Goal: Transaction & Acquisition: Purchase product/service

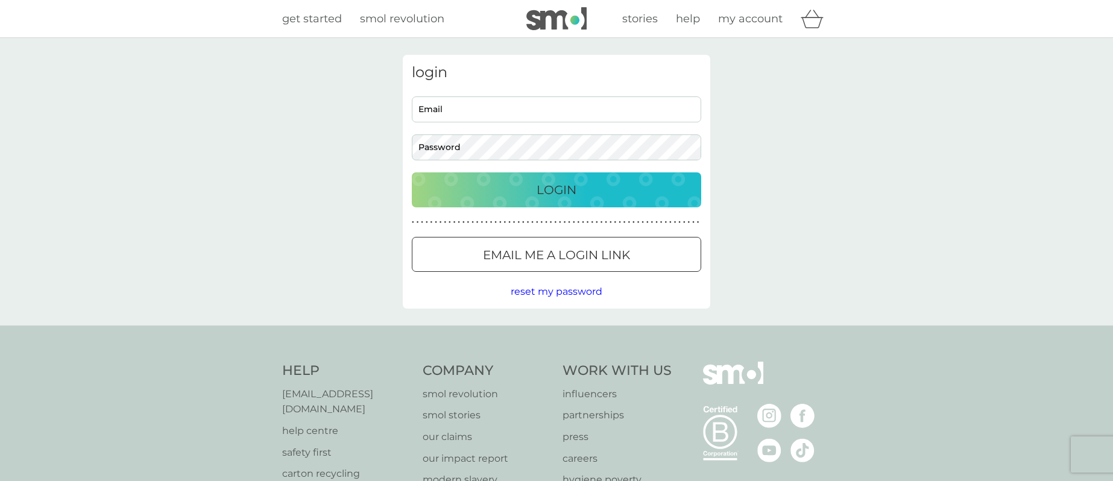
click at [474, 115] on input "Email" at bounding box center [556, 109] width 289 height 26
type input "[PERSON_NAME][EMAIL_ADDRESS][DOMAIN_NAME]"
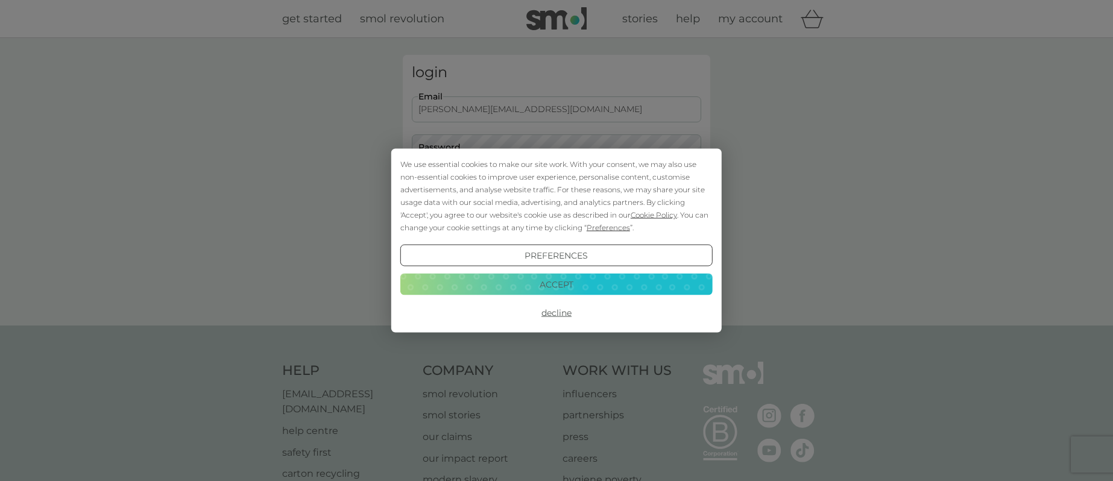
click at [548, 283] on button "Accept" at bounding box center [556, 284] width 312 height 22
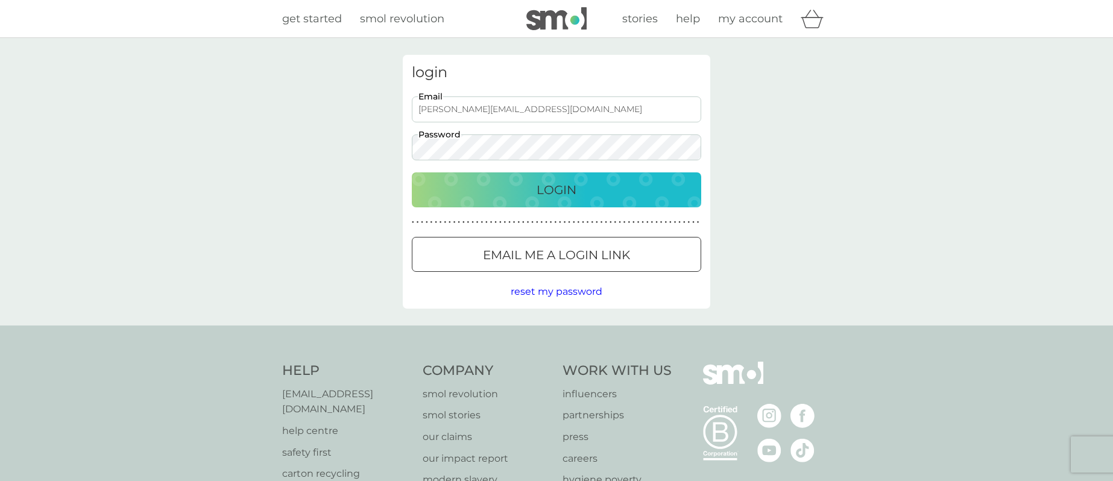
click at [412, 172] on button "Login" at bounding box center [556, 189] width 289 height 35
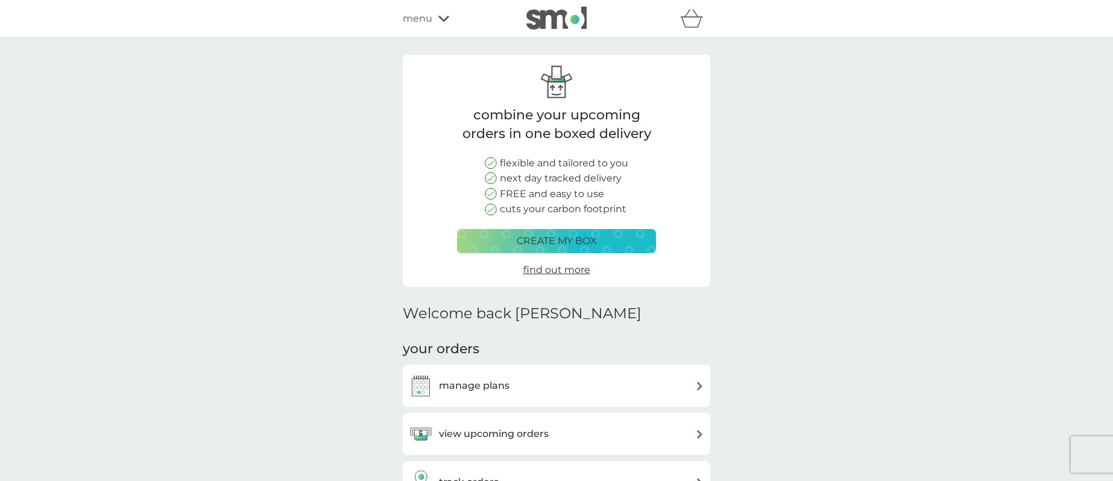
scroll to position [106, 0]
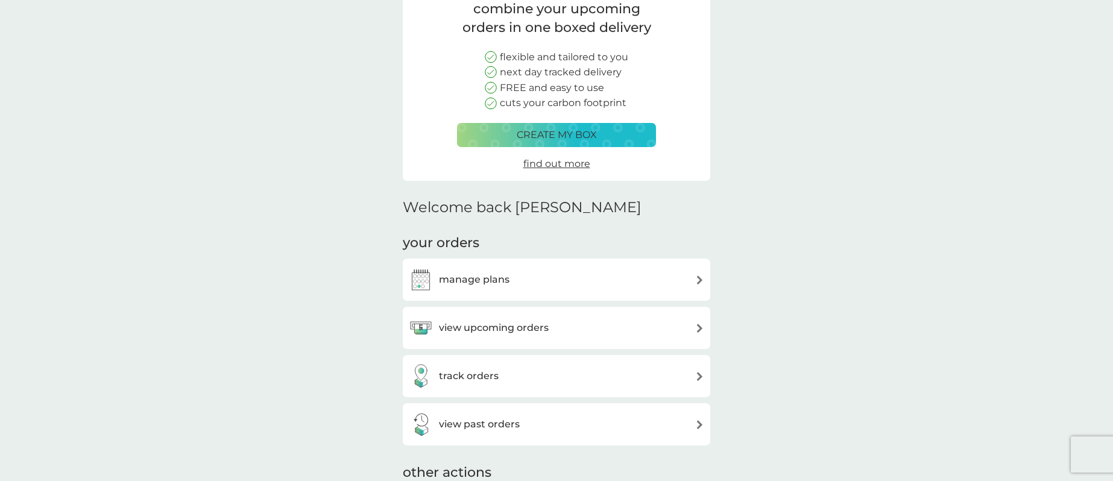
click at [472, 331] on h3 "view upcoming orders" at bounding box center [494, 328] width 110 height 16
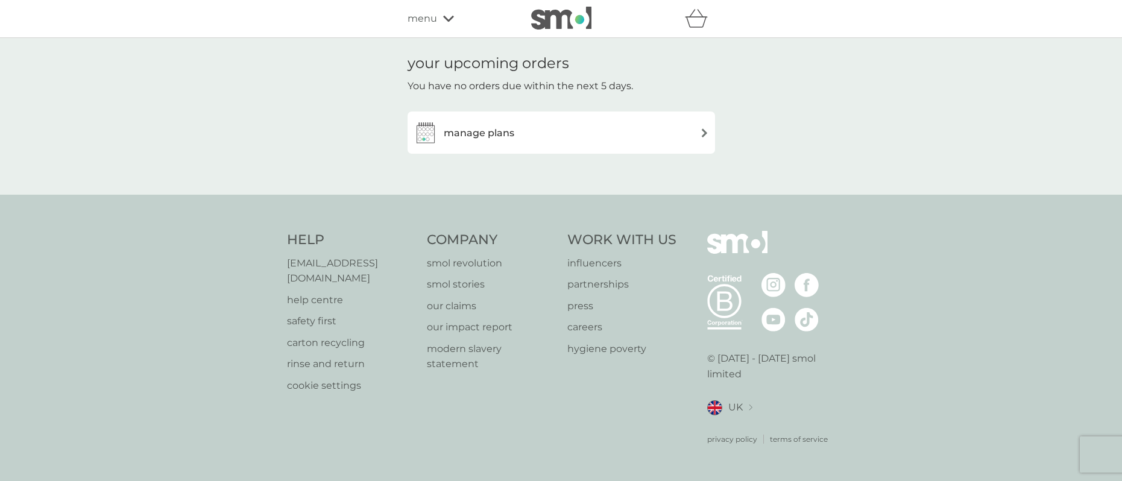
click at [488, 134] on h3 "manage plans" at bounding box center [479, 133] width 71 height 16
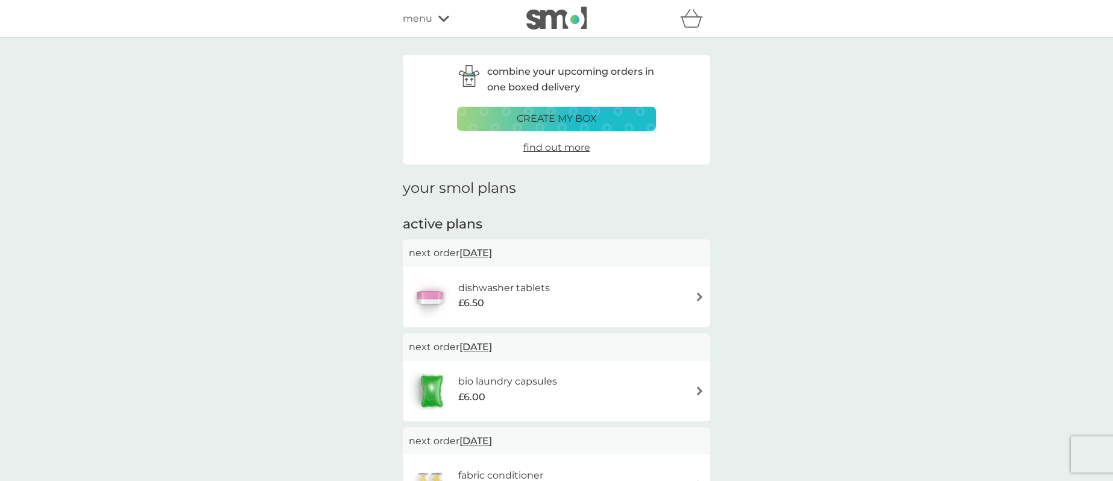
click at [566, 291] on div "dishwasher tablets £6.50" at bounding box center [556, 297] width 295 height 42
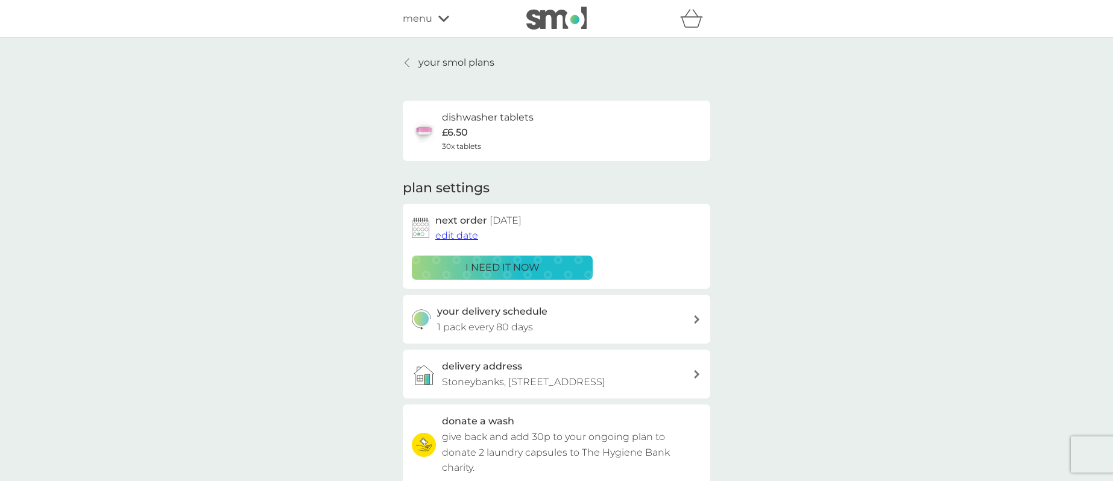
click at [499, 272] on p "i need it now" at bounding box center [503, 268] width 74 height 16
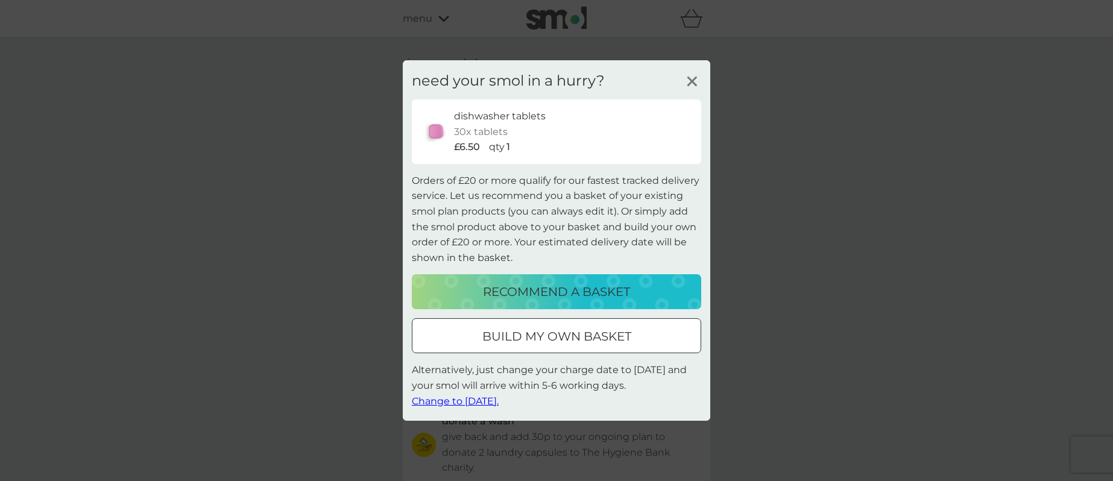
click at [526, 292] on p "recommend a basket" at bounding box center [556, 291] width 147 height 19
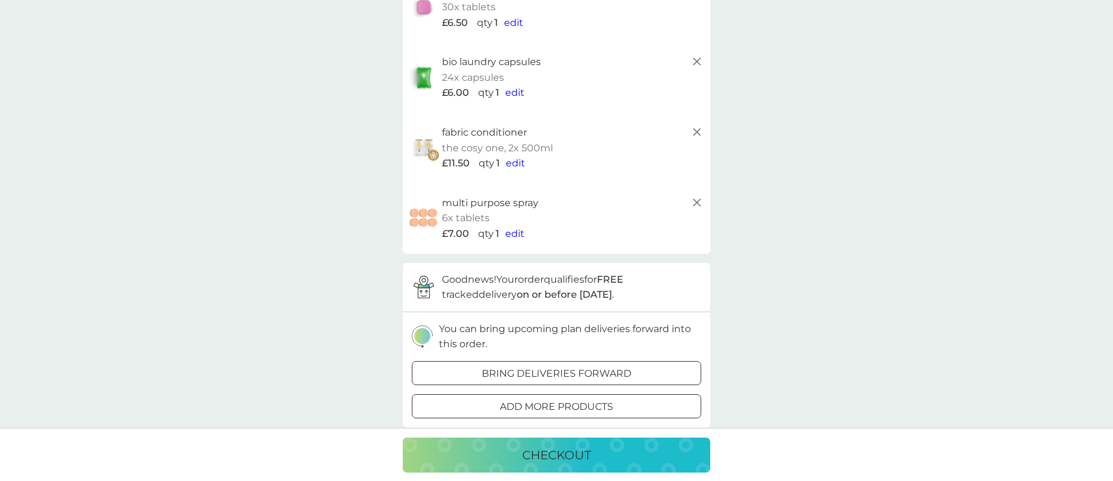
scroll to position [199, 0]
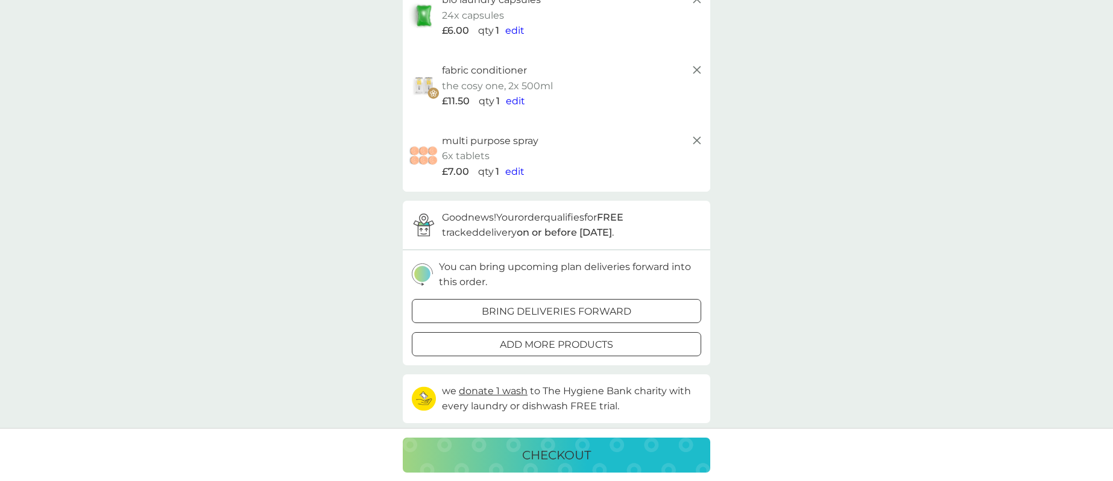
click at [536, 461] on p "checkout" at bounding box center [556, 455] width 69 height 19
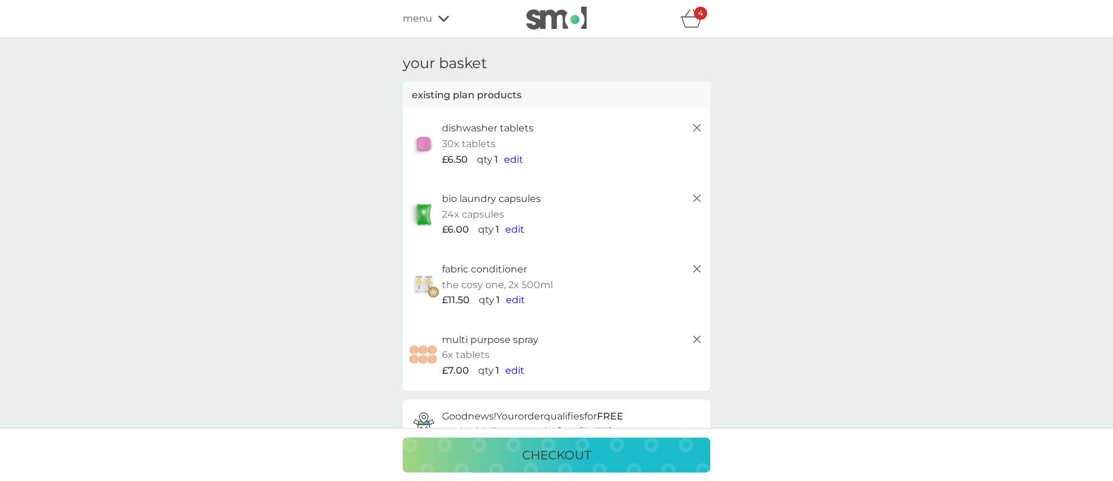
scroll to position [199, 0]
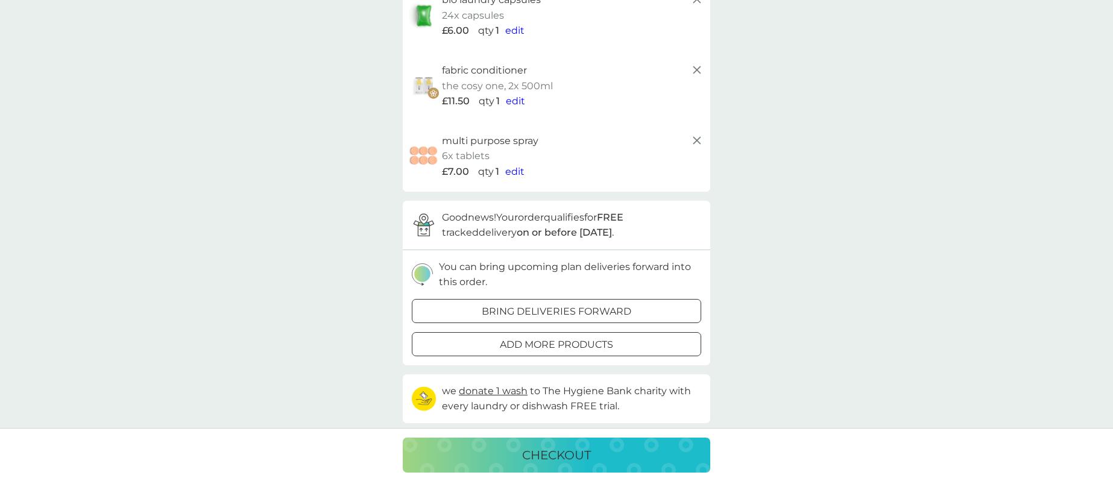
click at [693, 142] on icon at bounding box center [697, 140] width 14 height 14
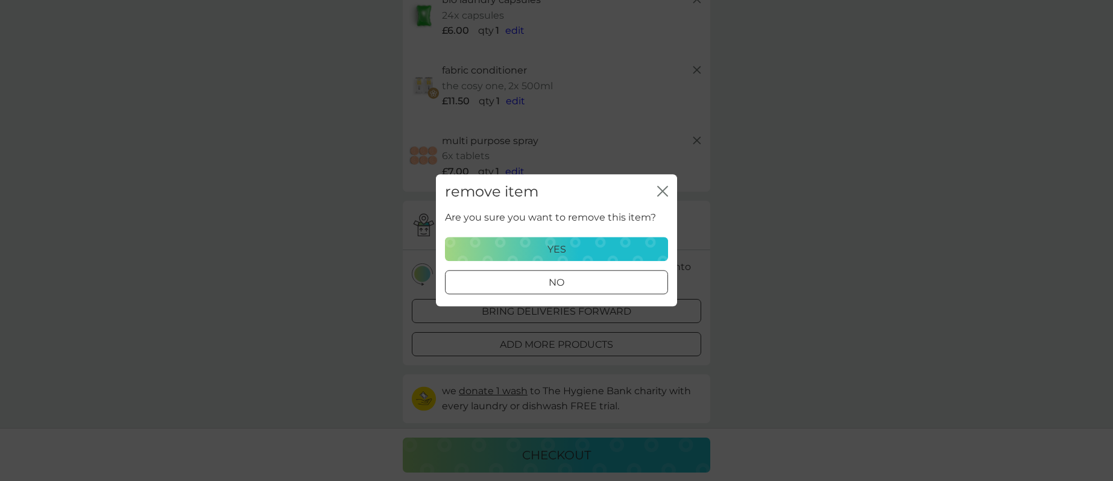
click at [581, 249] on div "yes" at bounding box center [556, 250] width 207 height 16
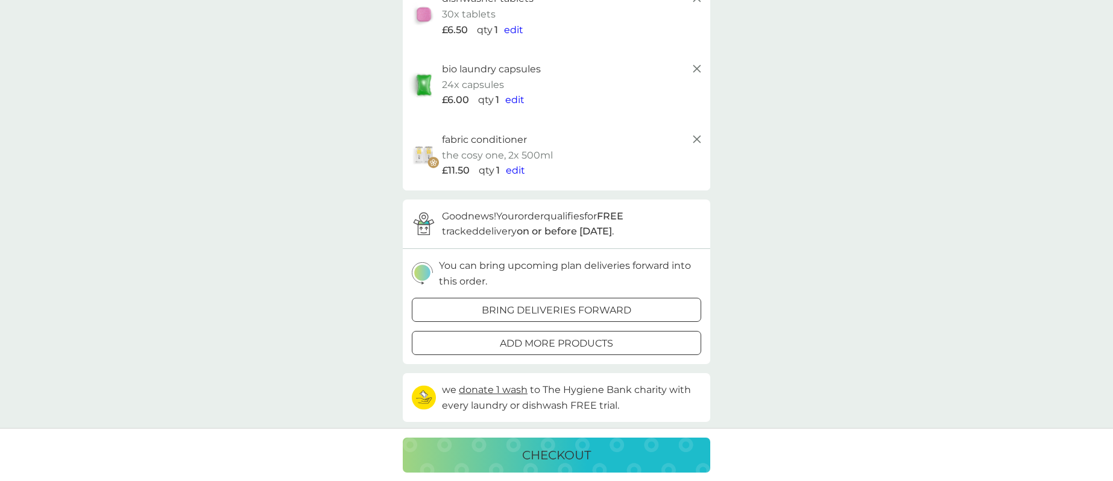
scroll to position [119, 0]
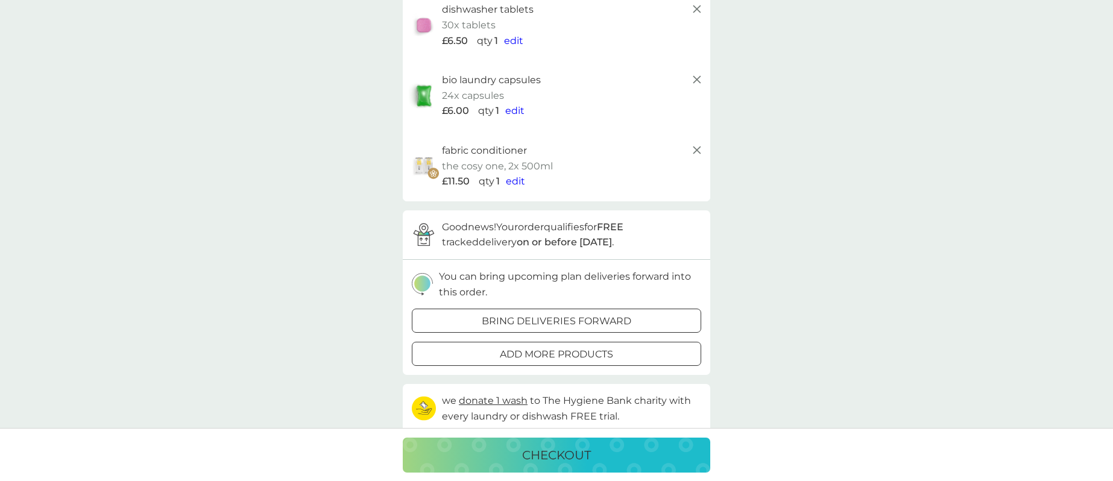
click at [698, 150] on icon at bounding box center [697, 150] width 14 height 14
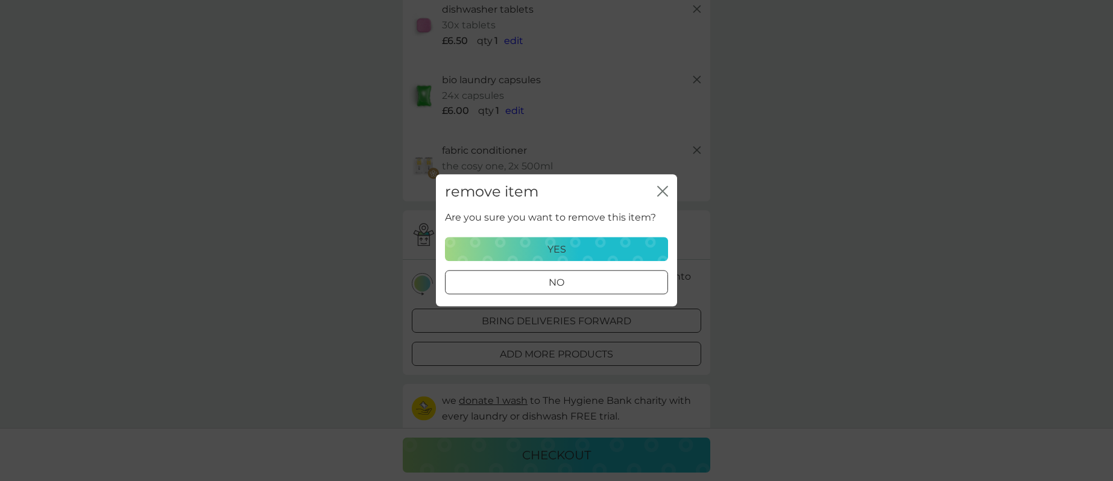
click at [543, 255] on div "yes" at bounding box center [556, 250] width 207 height 16
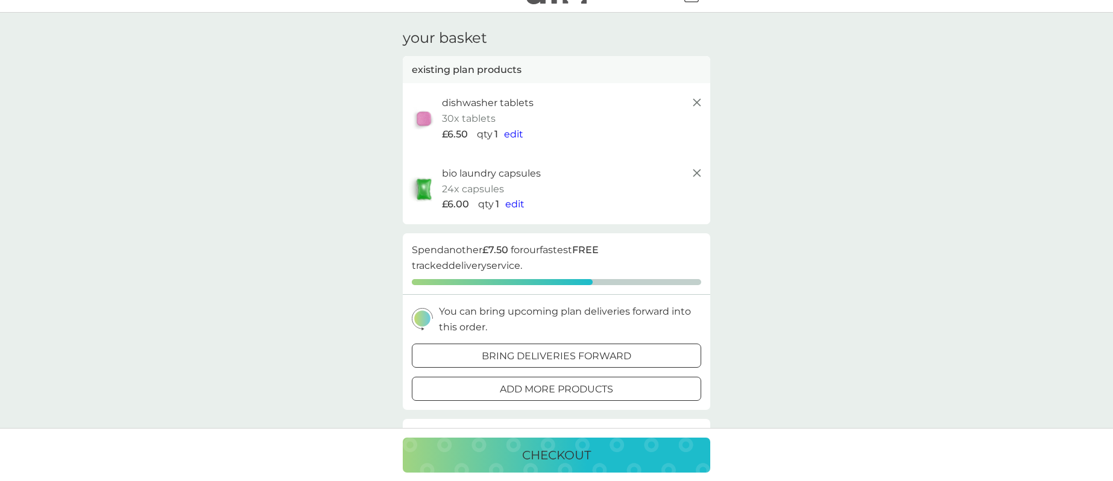
scroll to position [0, 0]
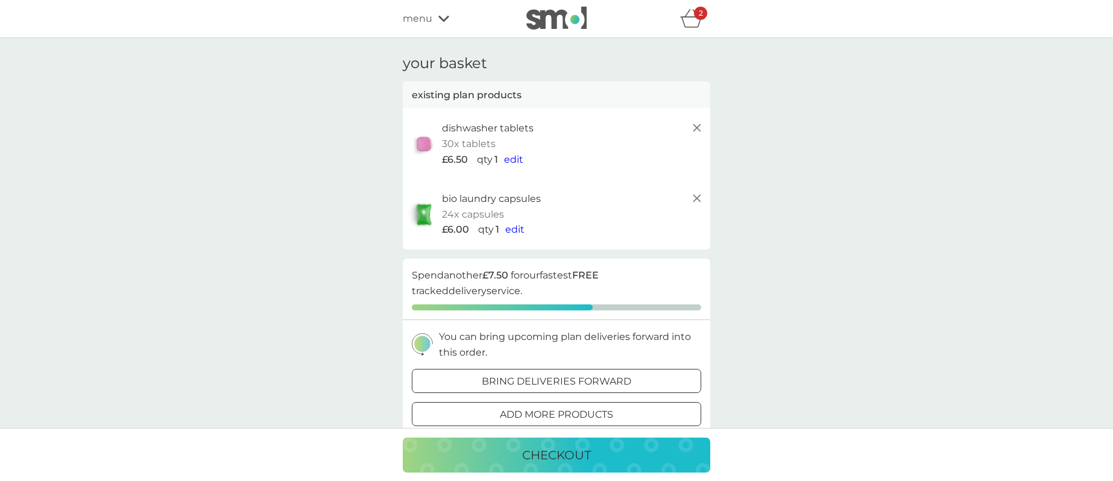
click at [695, 197] on line at bounding box center [696, 198] width 7 height 7
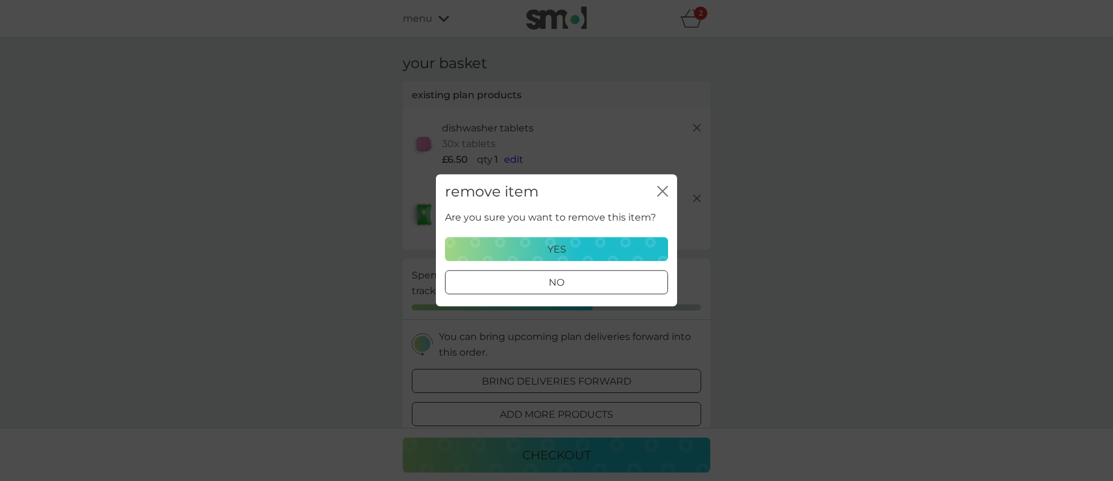
click at [517, 244] on div "yes" at bounding box center [556, 250] width 207 height 16
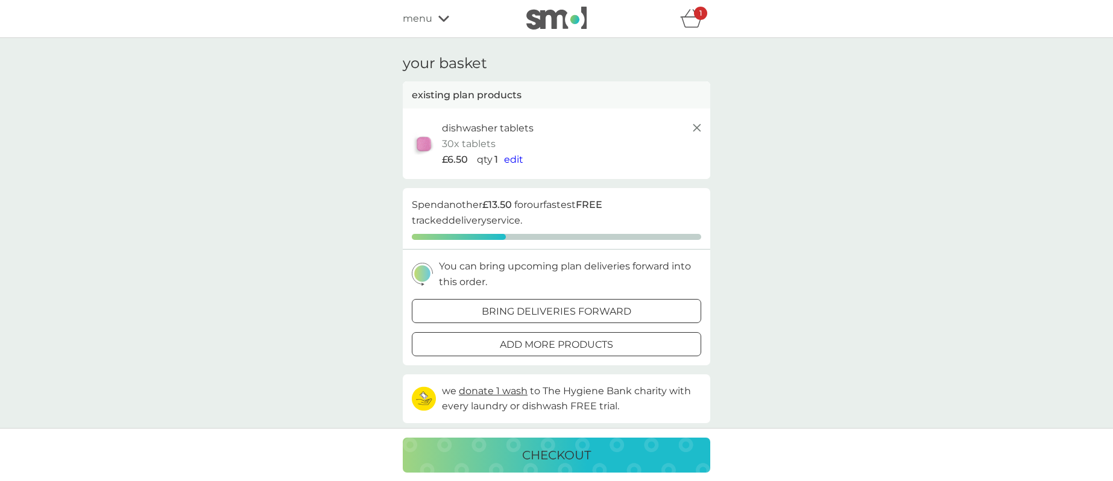
click at [563, 461] on p "checkout" at bounding box center [556, 455] width 69 height 19
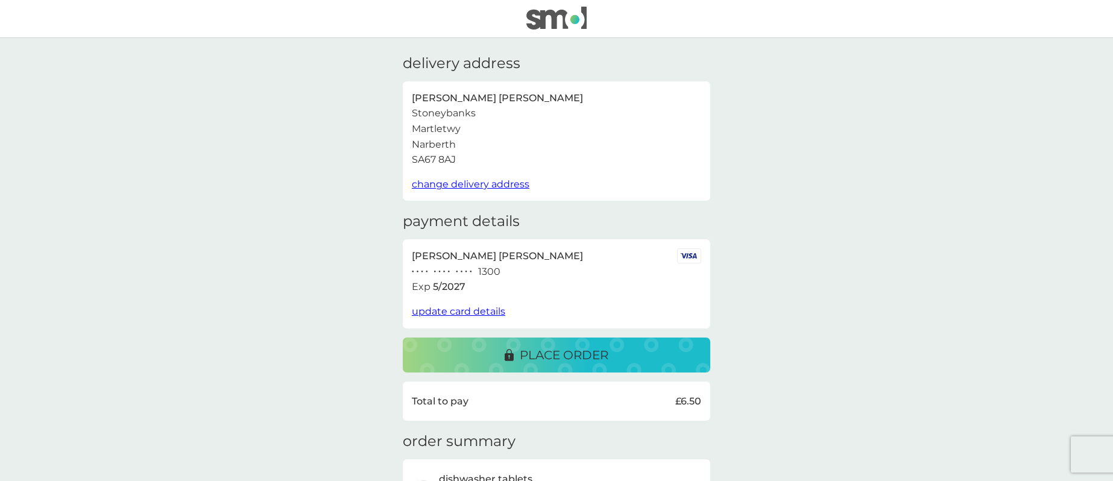
click at [543, 355] on p "place order" at bounding box center [564, 355] width 89 height 19
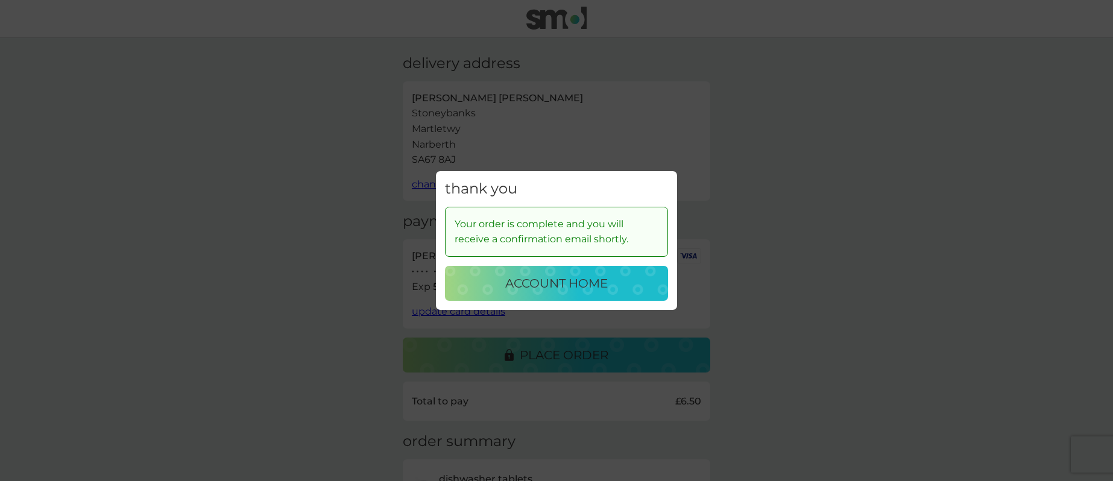
click at [540, 289] on p "account home" at bounding box center [556, 283] width 103 height 19
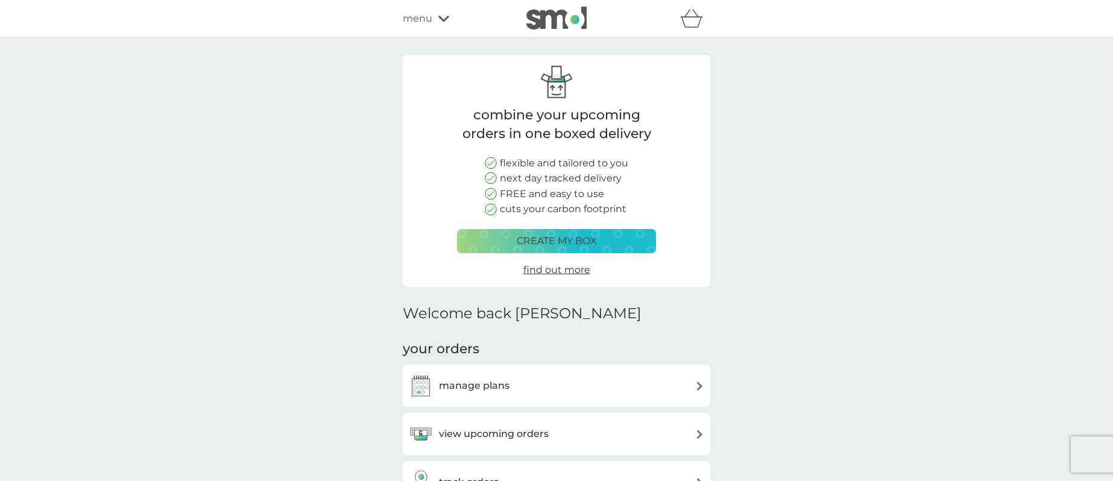
click at [570, 381] on div "manage plans" at bounding box center [556, 386] width 295 height 24
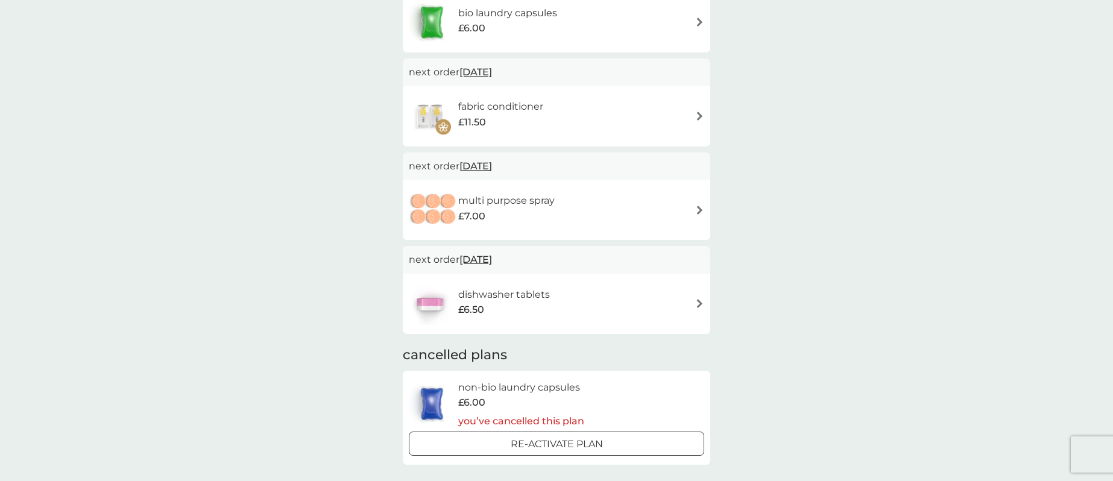
scroll to position [394, 0]
